Goal: Information Seeking & Learning: Learn about a topic

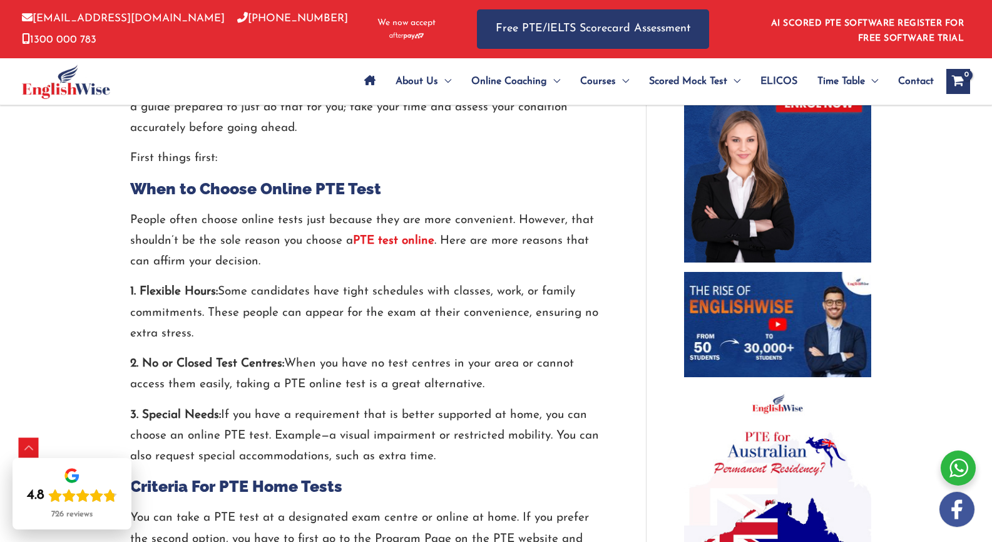
scroll to position [659, 0]
click at [399, 234] on strong "PTE test online" at bounding box center [393, 240] width 81 height 12
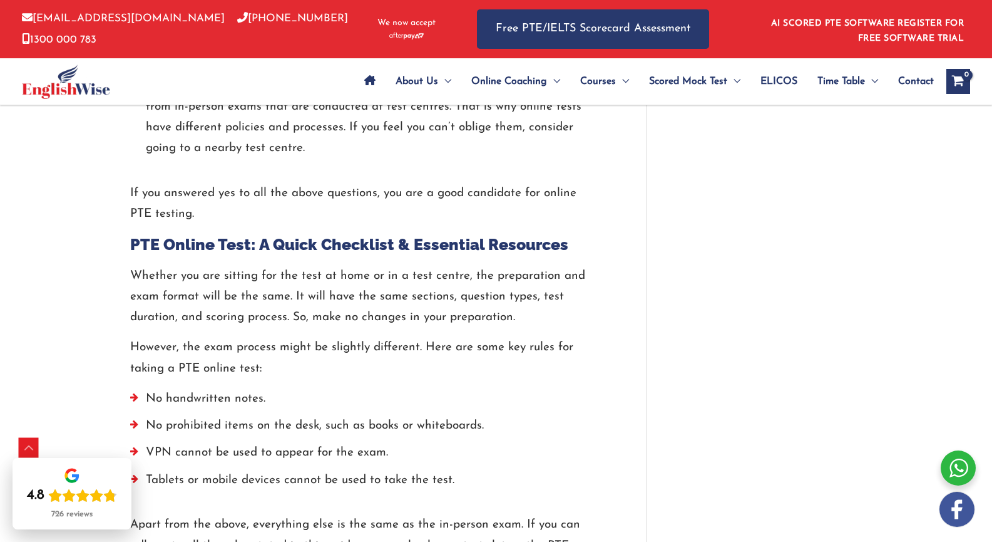
scroll to position [1499, 0]
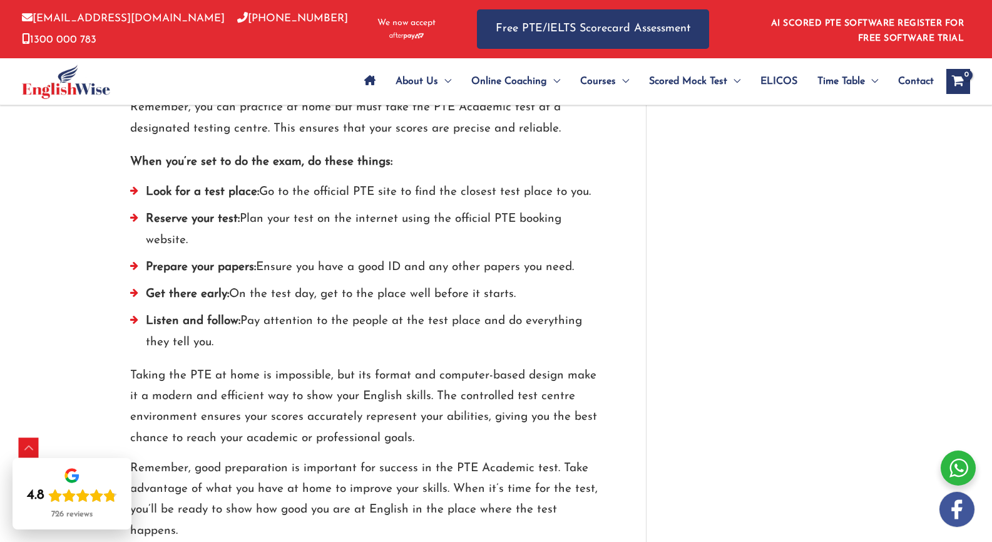
scroll to position [2129, 0]
